Goal: Information Seeking & Learning: Learn about a topic

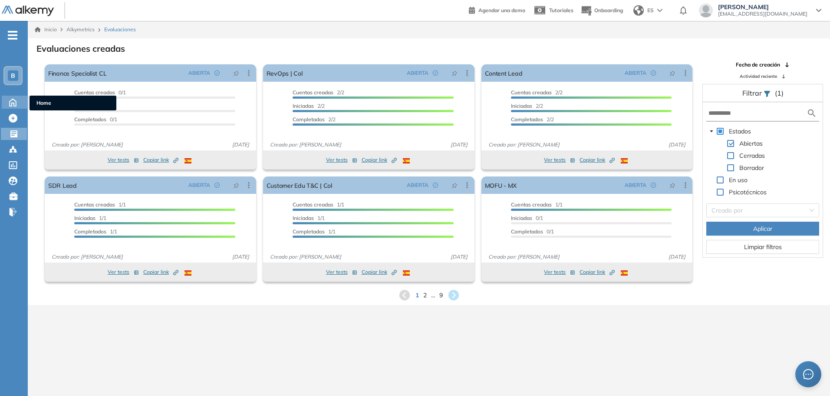
click at [16, 99] on icon at bounding box center [12, 101] width 15 height 10
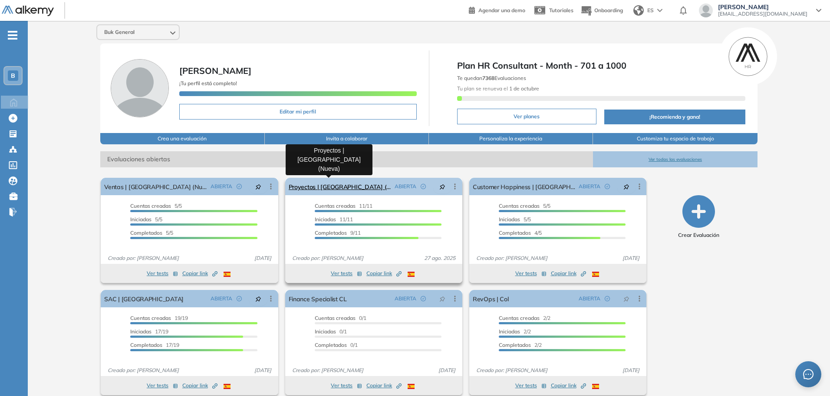
click at [343, 187] on link "Proyectos | [GEOGRAPHIC_DATA] (Nueva)" at bounding box center [340, 186] width 102 height 17
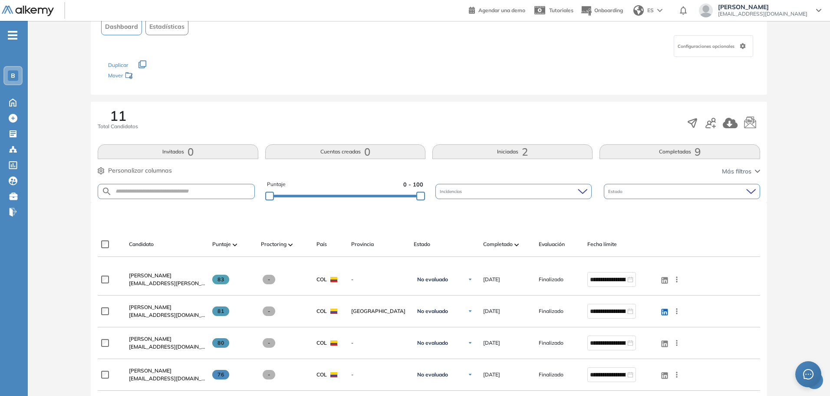
scroll to position [87, 0]
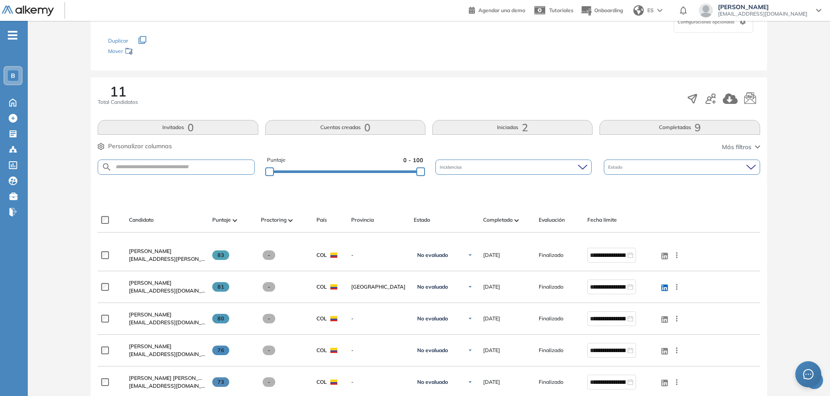
click at [522, 220] on div "Completado" at bounding box center [507, 220] width 49 height 10
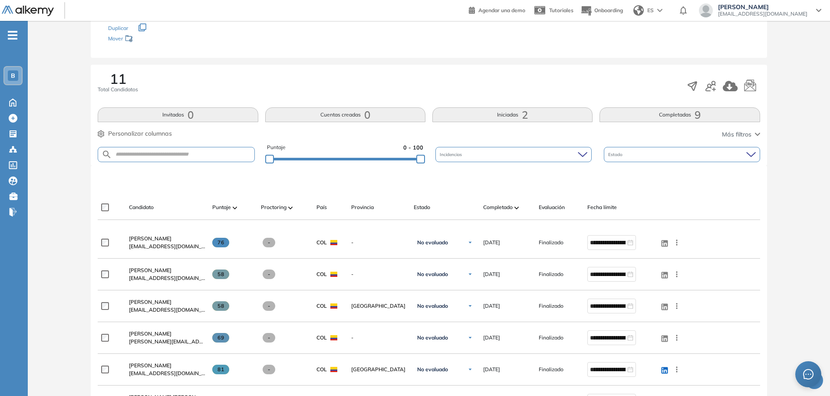
scroll to position [130, 0]
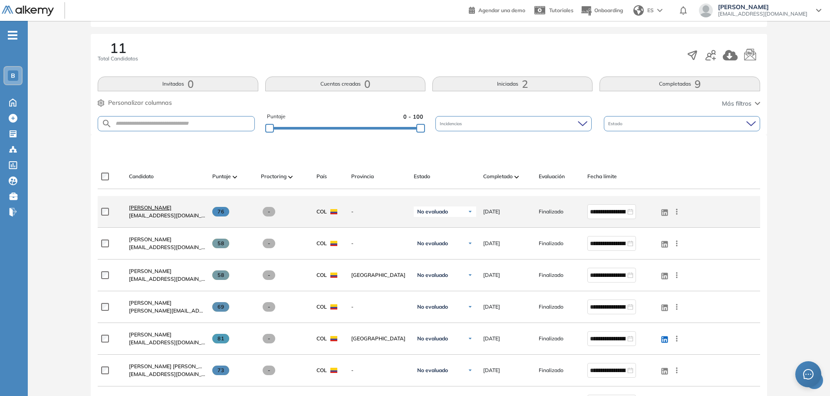
click at [170, 206] on span "[PERSON_NAME]" at bounding box center [150, 207] width 43 height 7
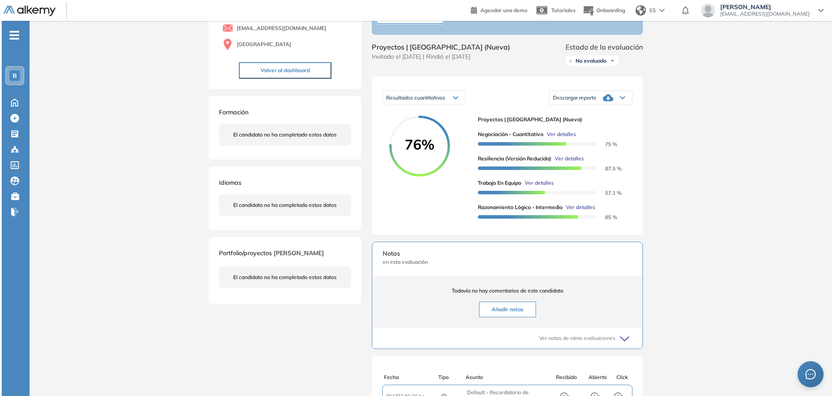
scroll to position [87, 0]
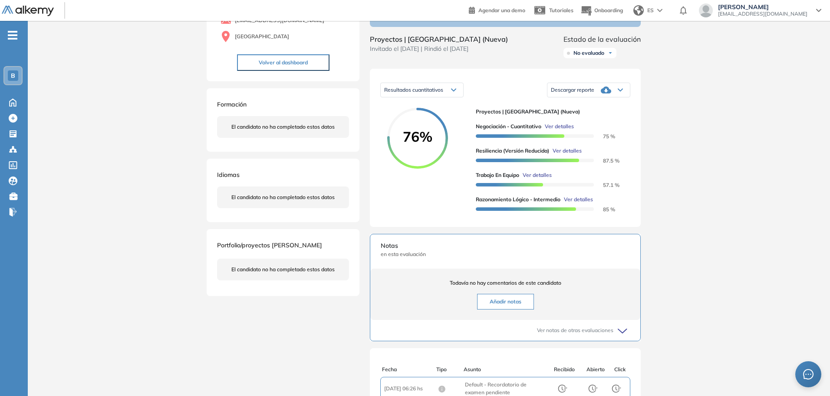
click at [535, 179] on span "Ver detalles" at bounding box center [537, 175] width 29 height 8
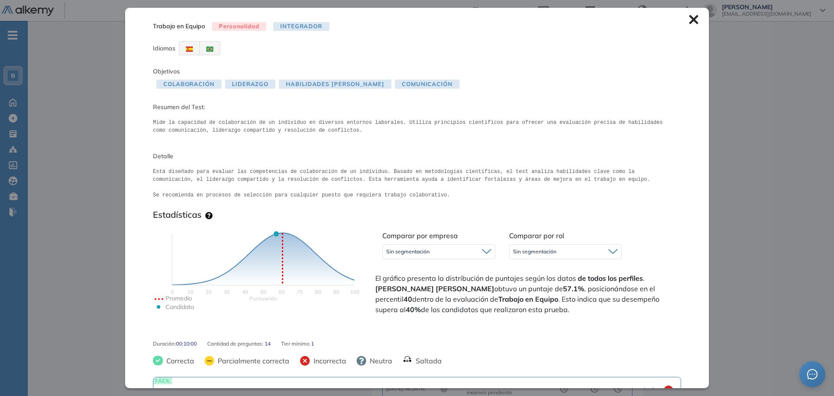
click at [459, 255] on div "Sin segmentación" at bounding box center [439, 252] width 112 height 14
click at [537, 257] on div "Sin segmentación" at bounding box center [565, 252] width 112 height 14
click at [538, 286] on li "Perfiles sin rol definido" at bounding box center [538, 285] width 50 height 9
click at [545, 253] on span "Perfiles sin rol definido" at bounding box center [540, 251] width 55 height 7
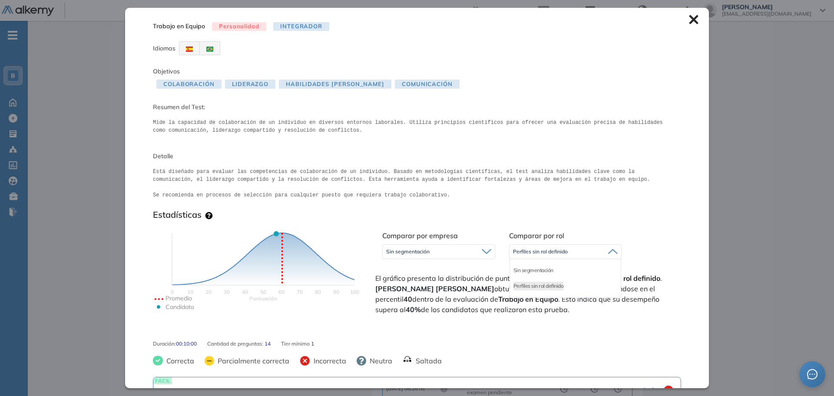
click at [541, 263] on div "Sin segmentación" at bounding box center [565, 270] width 111 height 16
click at [539, 268] on li "Sin segmentación" at bounding box center [533, 270] width 40 height 9
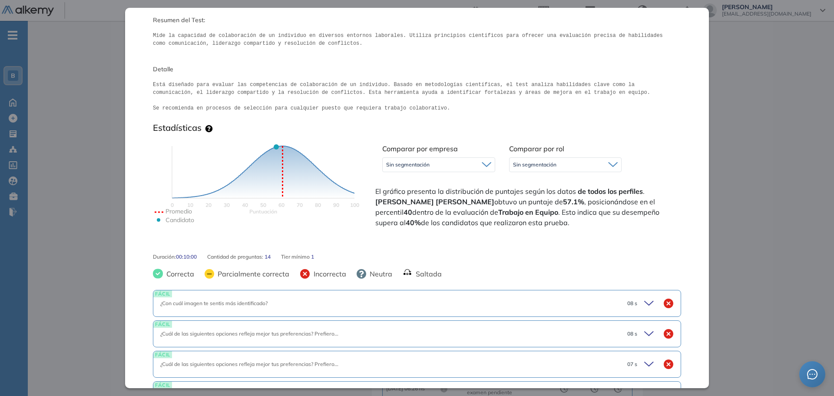
scroll to position [130, 0]
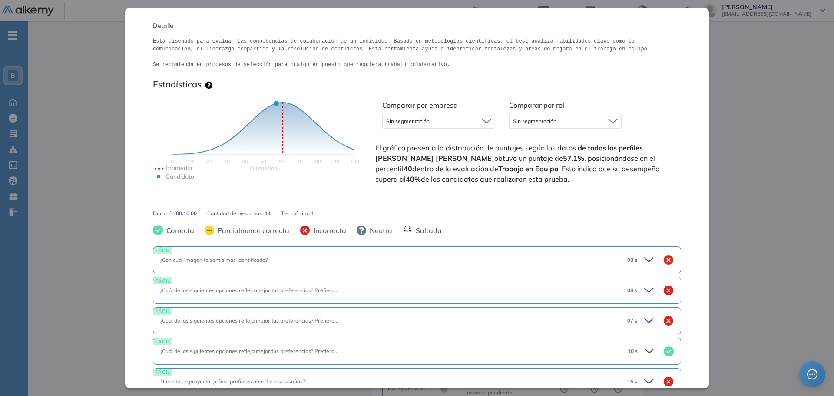
click at [613, 254] on div "FÁCIL ¿Con cuál imagen te sentis más identificado? 08 s" at bounding box center [417, 259] width 528 height 27
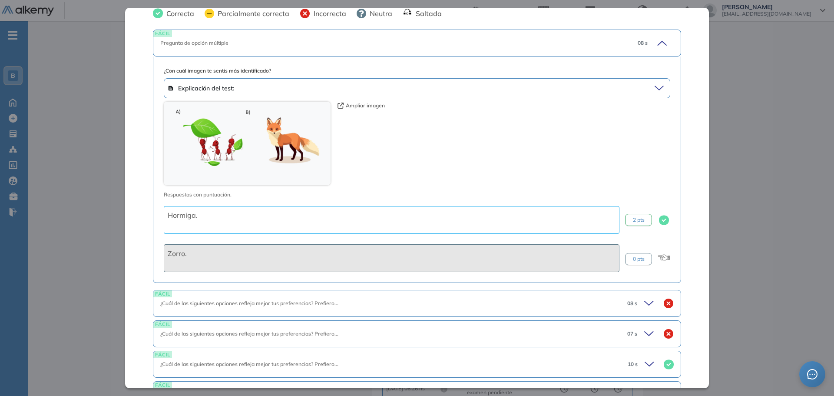
scroll to position [347, 0]
click at [499, 88] on div "Explicación del test:" at bounding box center [409, 88] width 483 height 12
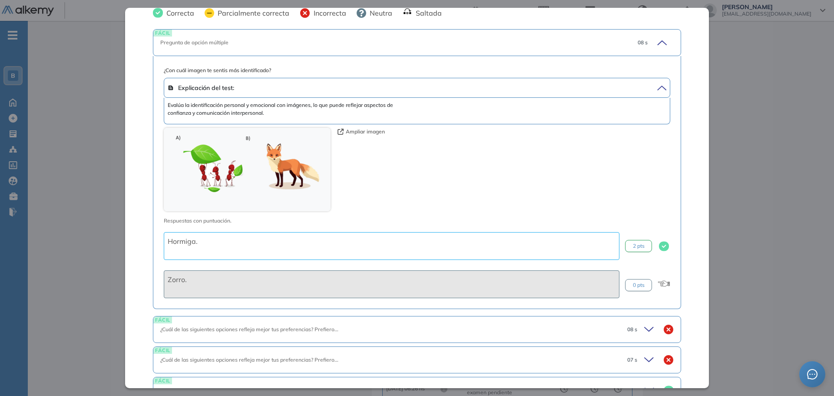
click at [499, 87] on div "Explicación del test:" at bounding box center [409, 88] width 483 height 12
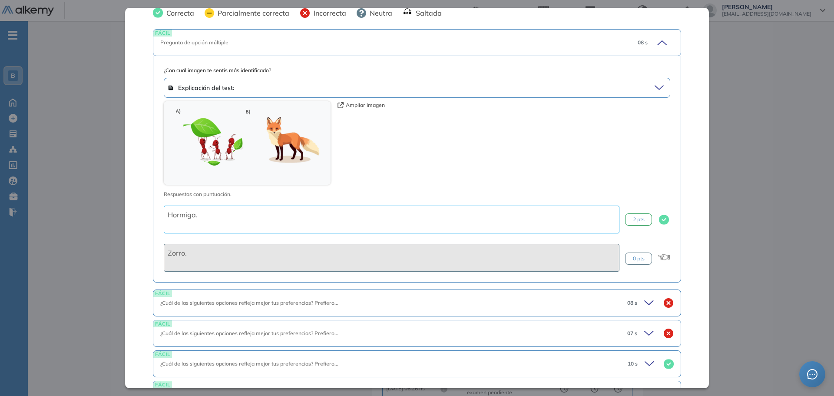
click at [645, 306] on icon at bounding box center [650, 303] width 12 height 12
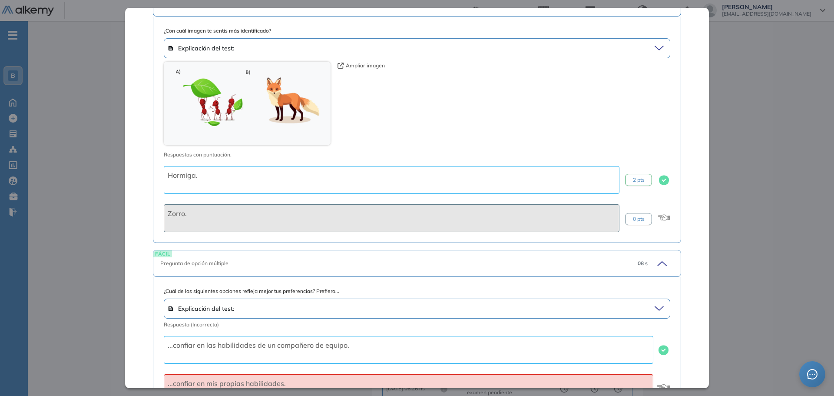
scroll to position [434, 0]
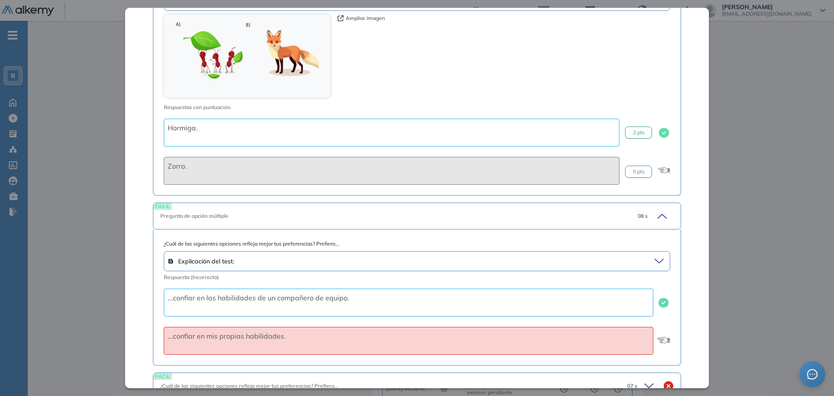
click at [658, 213] on icon at bounding box center [660, 216] width 12 height 12
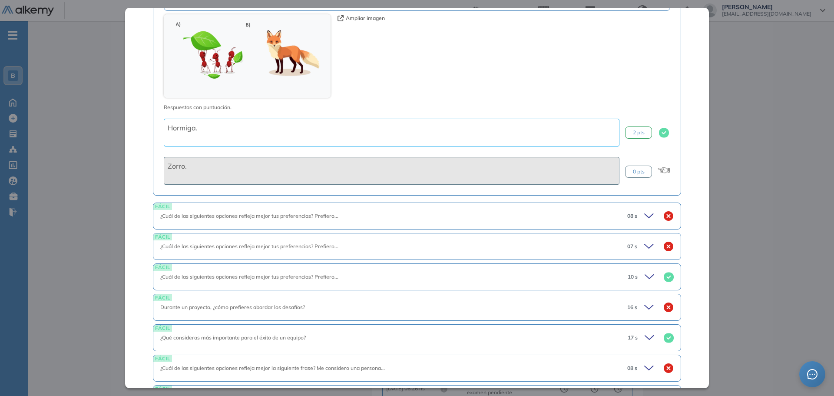
click at [644, 250] on icon at bounding box center [650, 246] width 12 height 12
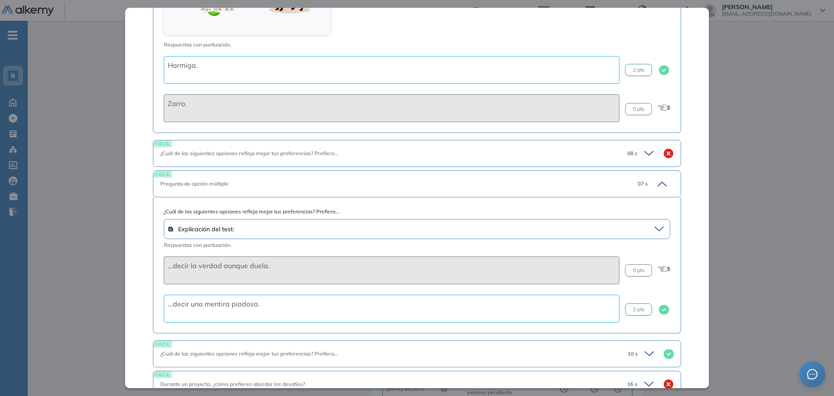
scroll to position [521, 0]
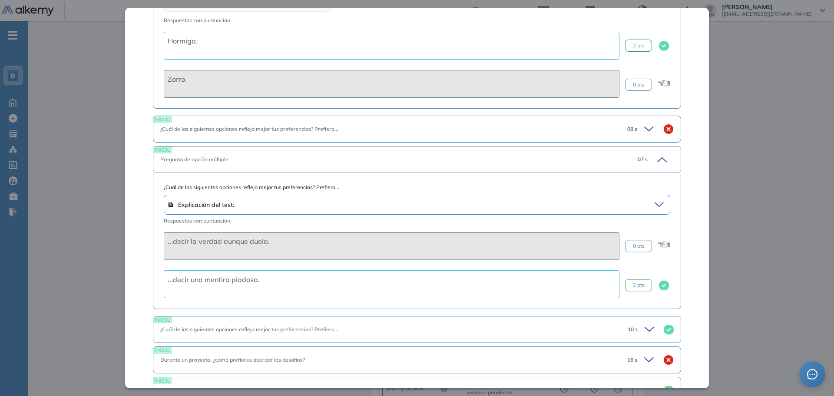
click at [655, 201] on icon at bounding box center [660, 204] width 12 height 12
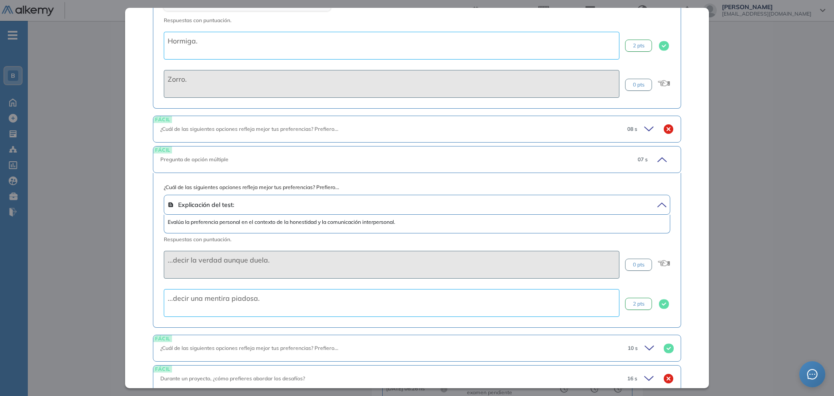
click at [655, 201] on icon at bounding box center [660, 204] width 12 height 12
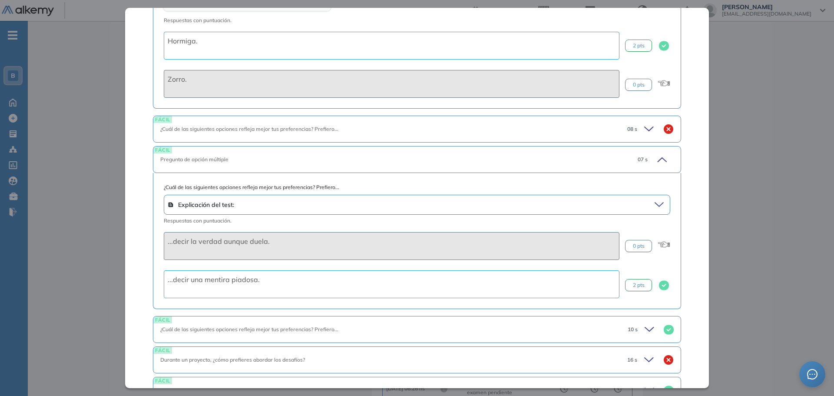
click at [654, 158] on icon at bounding box center [660, 159] width 12 height 12
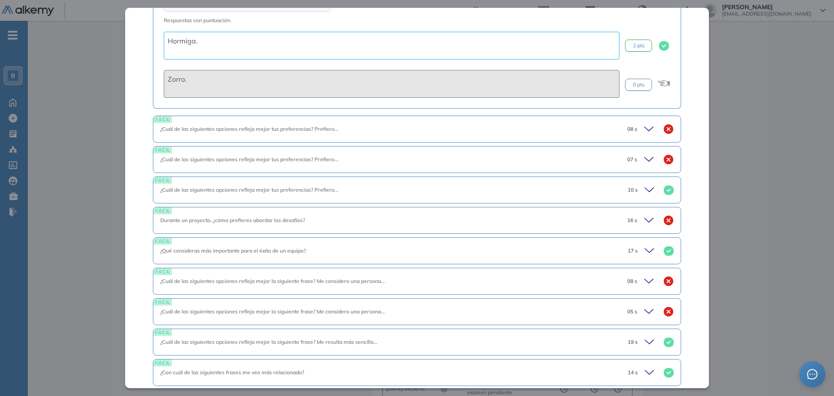
click at [644, 218] on icon at bounding box center [650, 220] width 12 height 12
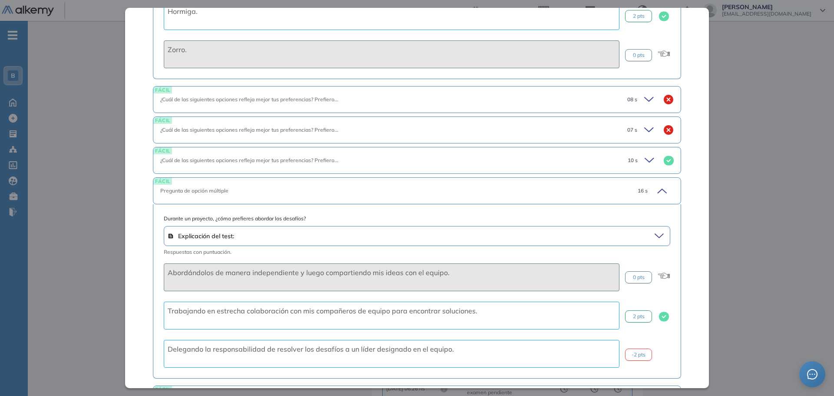
scroll to position [565, 0]
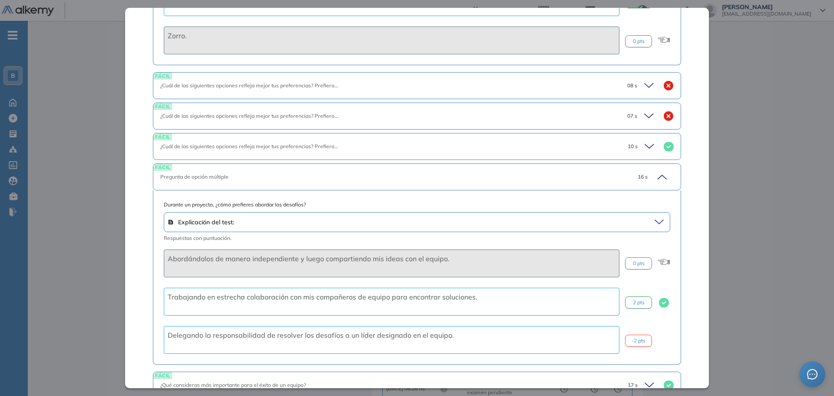
click at [655, 219] on icon at bounding box center [660, 222] width 12 height 12
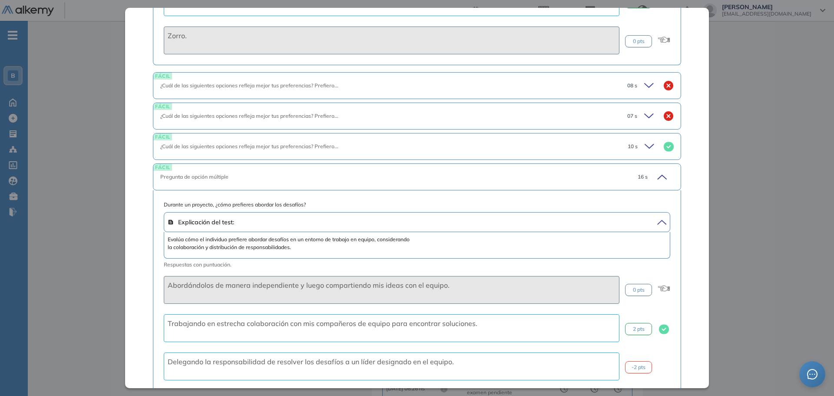
click at [662, 177] on div "16 s" at bounding box center [652, 177] width 43 height 12
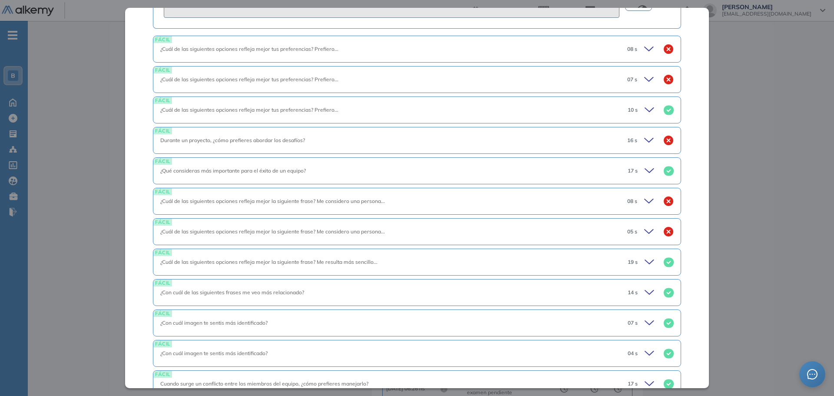
scroll to position [589, 0]
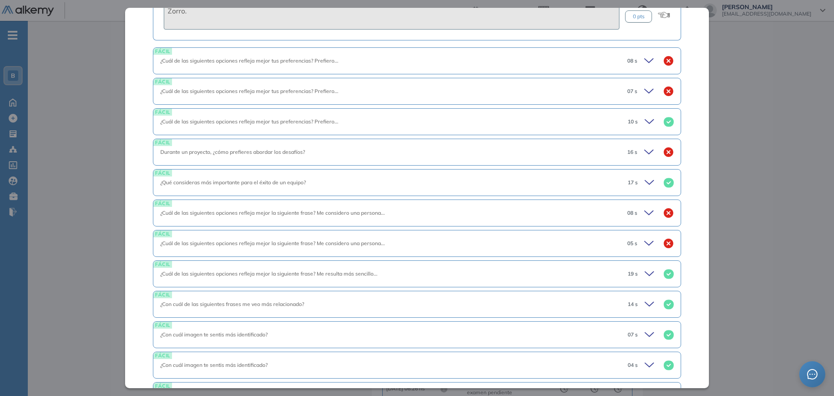
click at [644, 244] on icon at bounding box center [650, 243] width 12 height 12
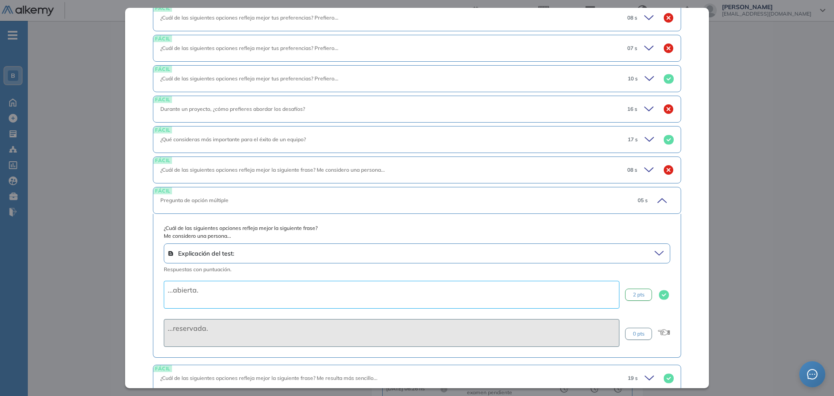
scroll to position [633, 0]
click at [656, 196] on icon at bounding box center [660, 200] width 12 height 12
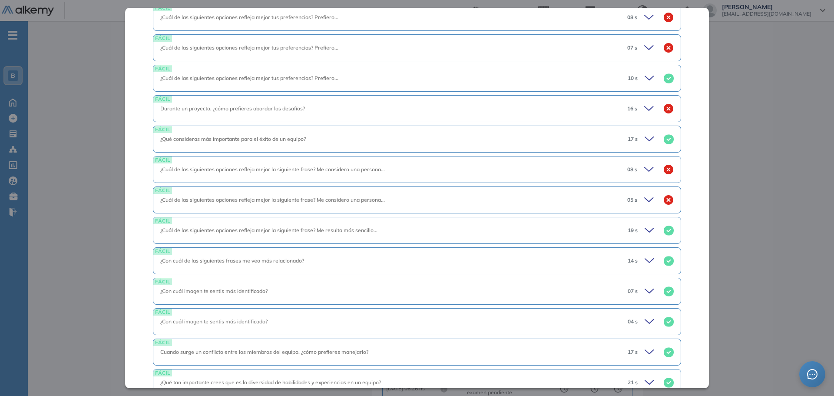
click at [648, 169] on icon at bounding box center [650, 169] width 12 height 12
